Goal: Task Accomplishment & Management: Complete application form

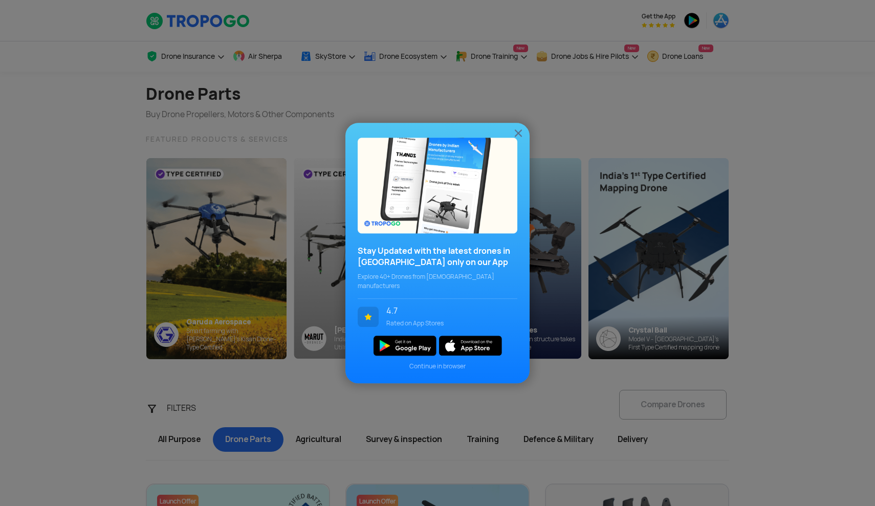
click at [520, 138] on img at bounding box center [518, 133] width 12 height 12
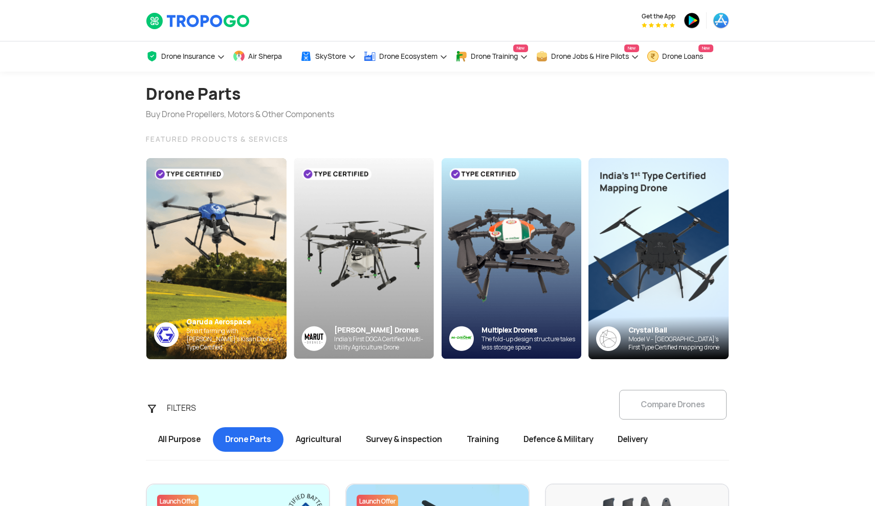
click at [875, 171] on section "Drone Parts Buy Drone Propellers, Motors & Other Components FEATURED PRODUCTS &…" at bounding box center [437, 216] width 875 height 288
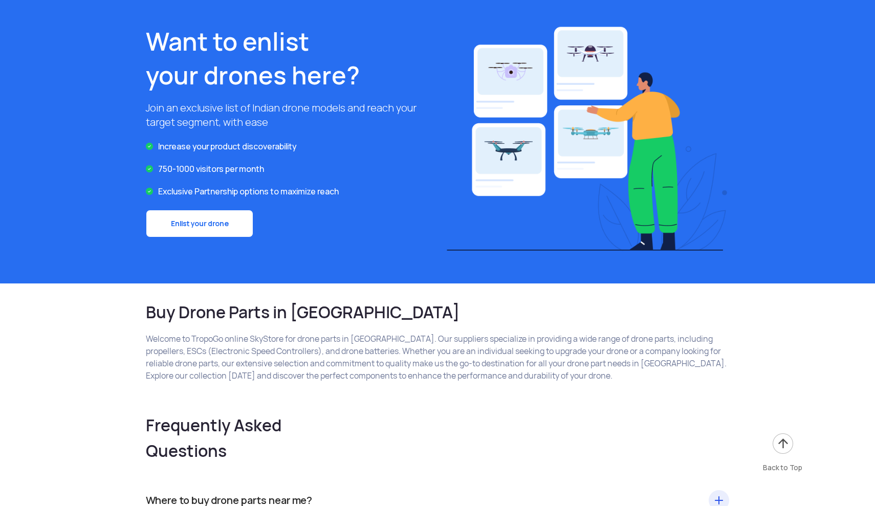
scroll to position [1517, 0]
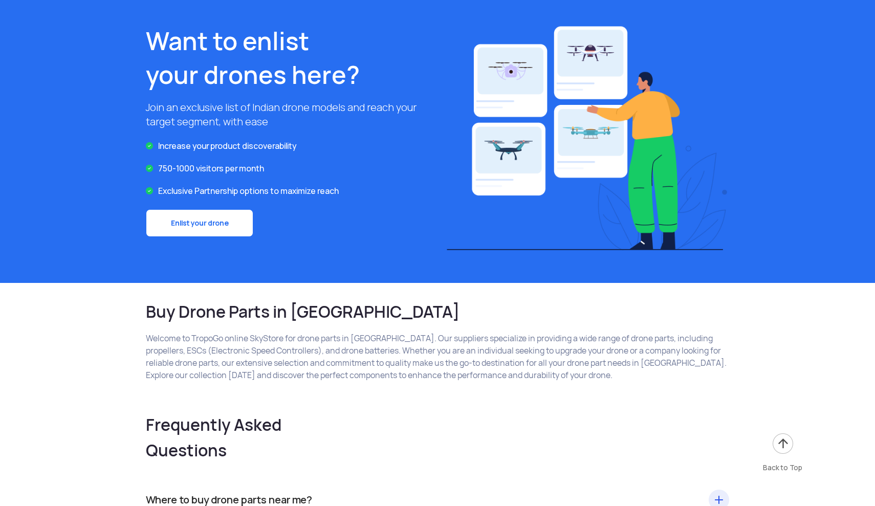
click at [206, 227] on link "Enlist your drone" at bounding box center [199, 223] width 107 height 28
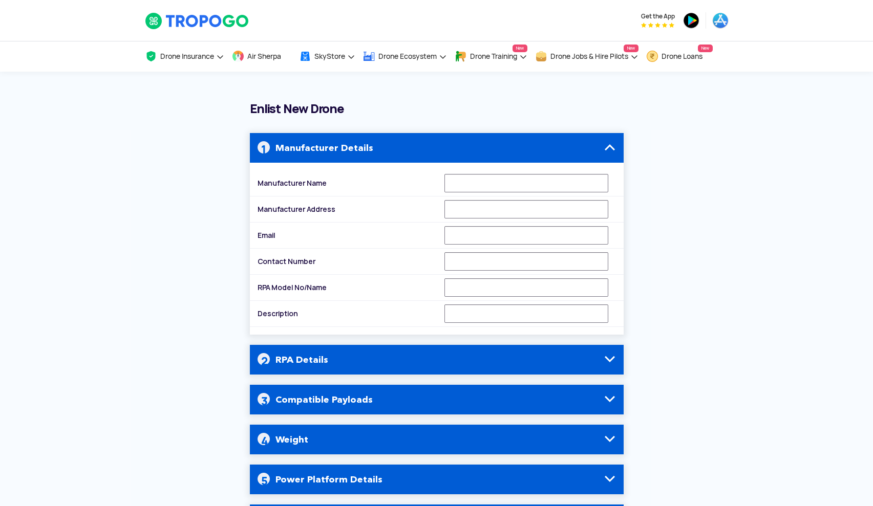
click at [676, 320] on div "Enlist New Drone Manufacturer Details Manufacturer Name Manufacturer Address Em…" at bounding box center [436, 350] width 599 height 496
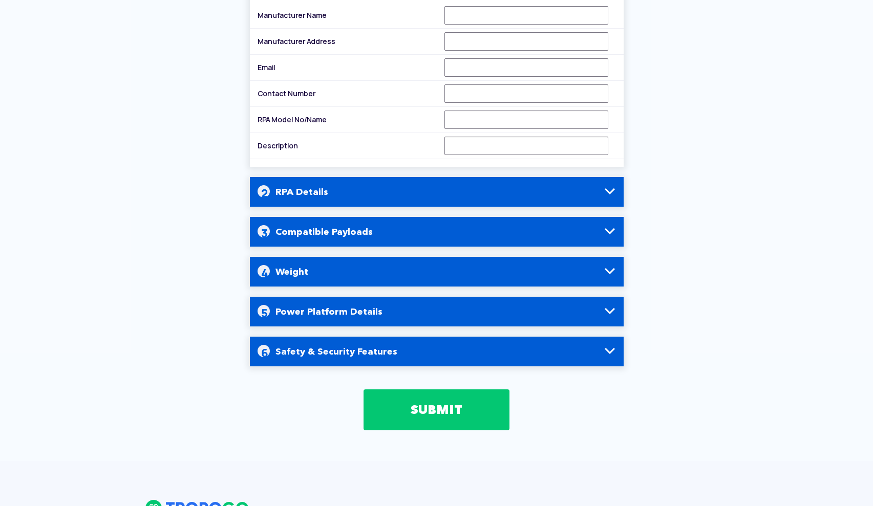
scroll to position [215, 0]
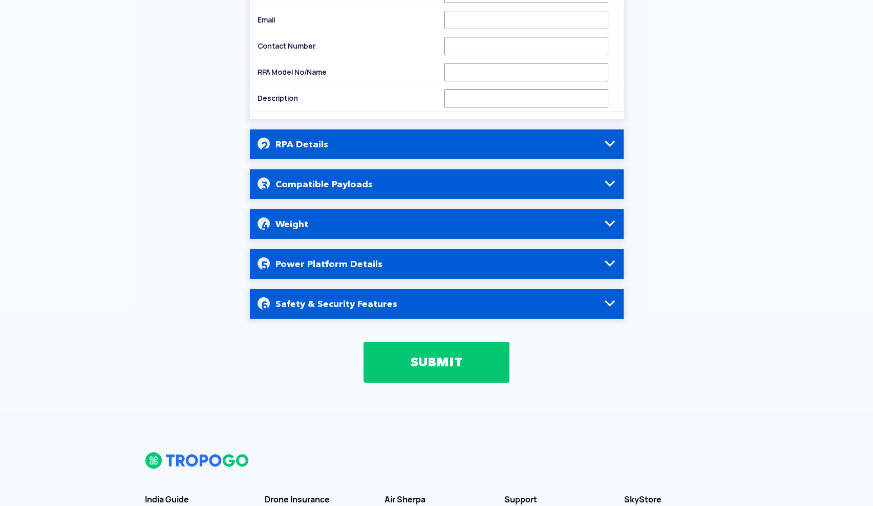
click at [586, 148] on h4 "RPA Details" at bounding box center [436, 144] width 358 height 30
click at [607, 145] on span at bounding box center [609, 144] width 12 height 12
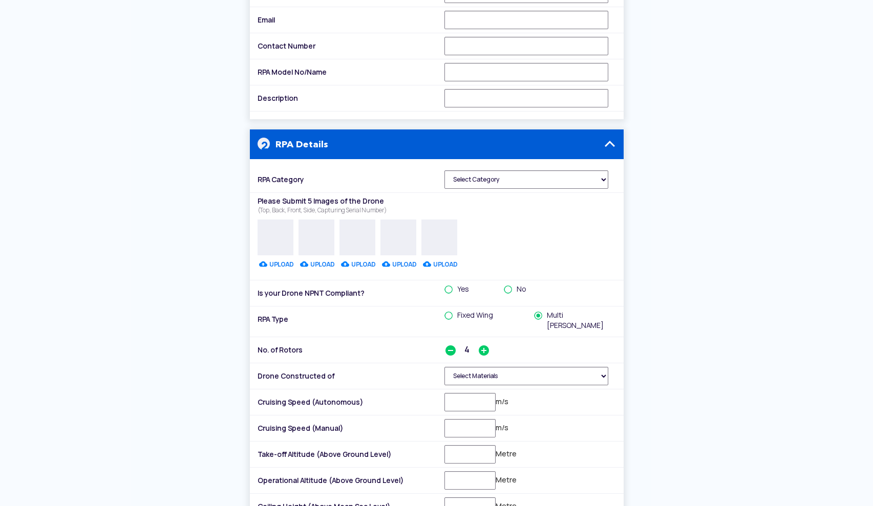
click at [607, 145] on span at bounding box center [609, 144] width 12 height 12
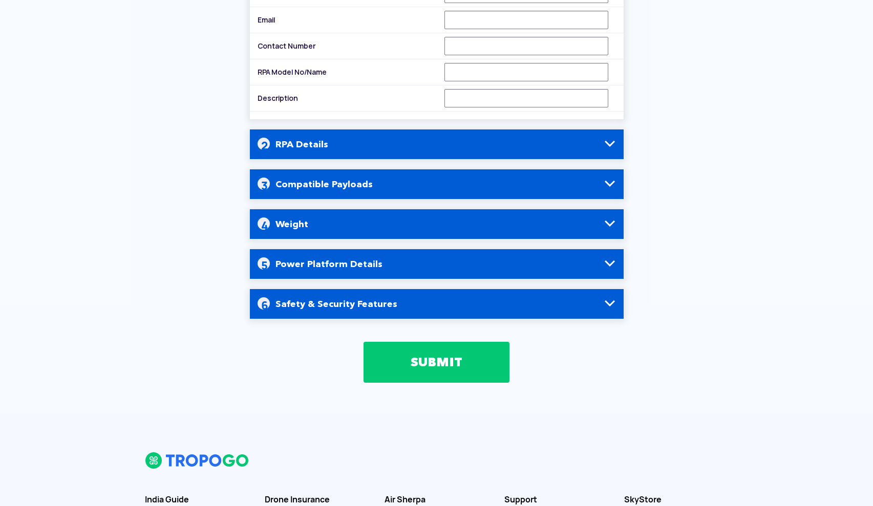
click at [608, 303] on span at bounding box center [609, 303] width 12 height 12
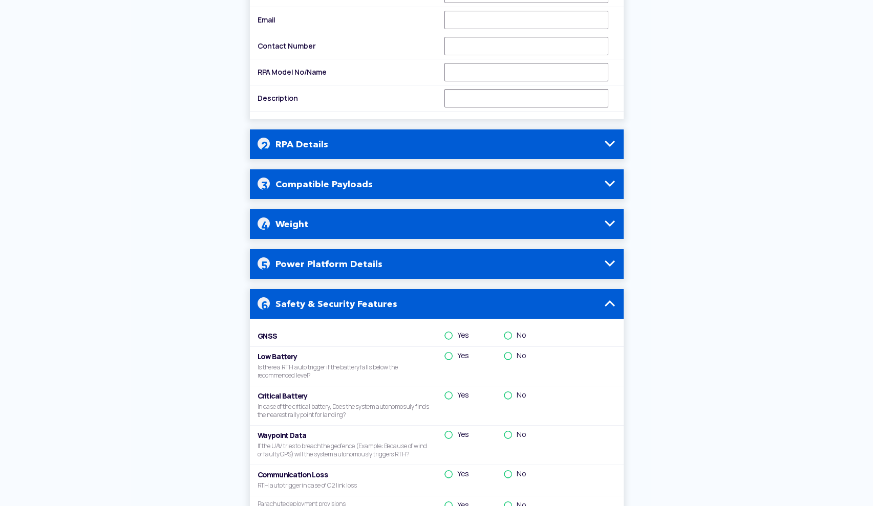
click at [608, 303] on span at bounding box center [609, 303] width 12 height 12
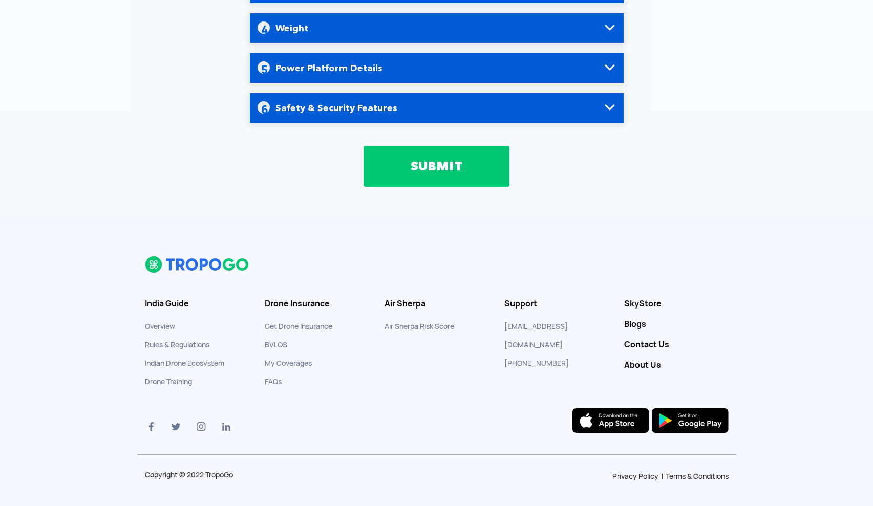
scroll to position [412, 0]
drag, startPoint x: 505, startPoint y: 341, endPoint x: 523, endPoint y: 338, distance: 18.3
click at [523, 354] on li "[PHONE_NUMBER]" at bounding box center [556, 363] width 104 height 18
click at [526, 359] on link "[PHONE_NUMBER]" at bounding box center [536, 363] width 64 height 9
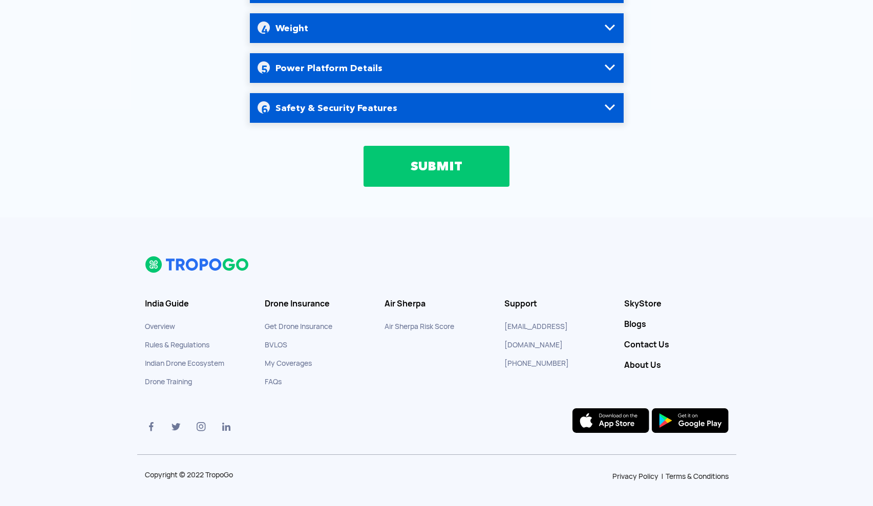
click at [421, 347] on section "India Guide Overview Rules & Regulations Indian Drone Ecosystem Drone Training …" at bounding box center [436, 355] width 599 height 199
